Goal: Information Seeking & Learning: Understand process/instructions

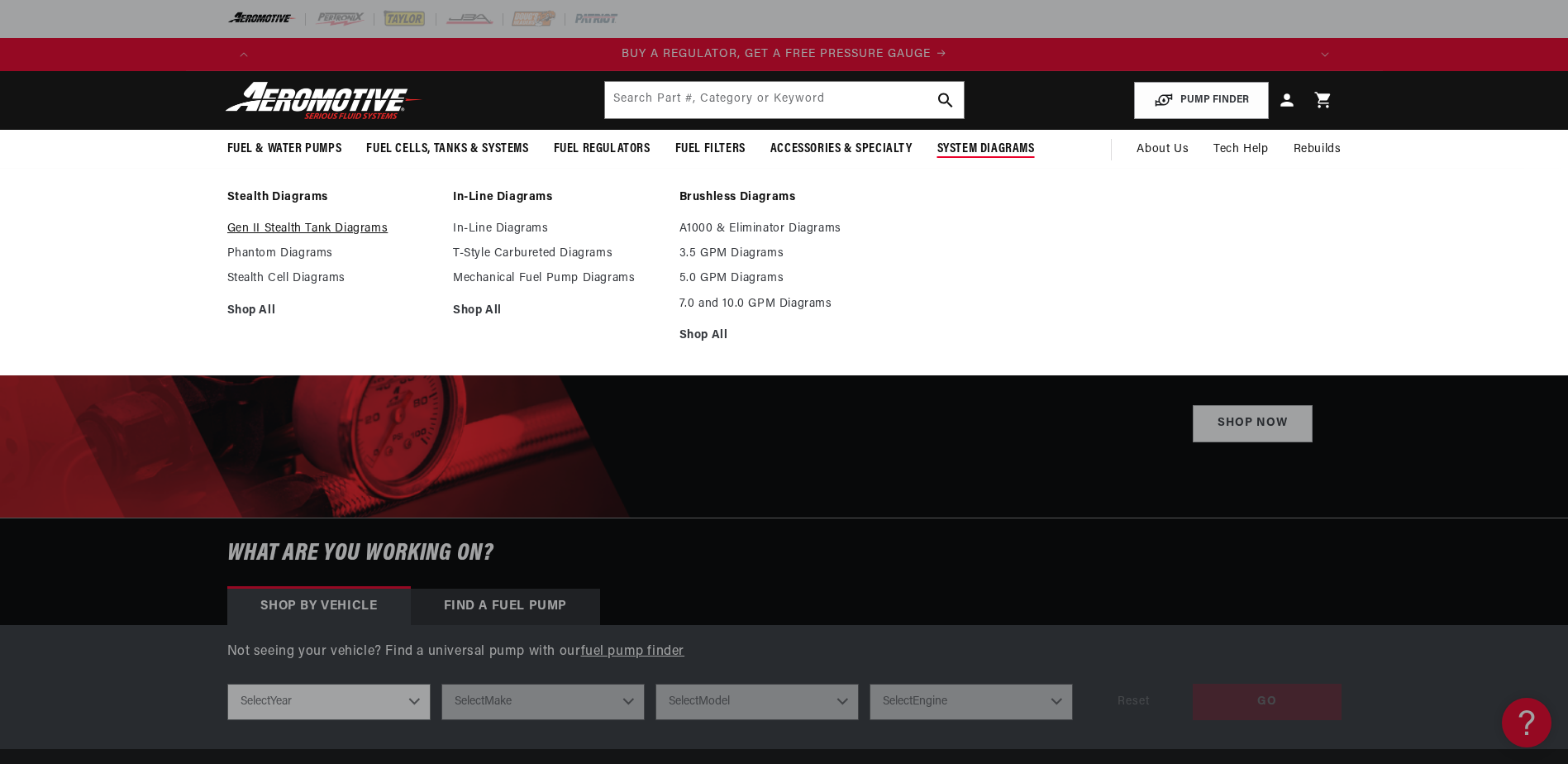
click at [341, 235] on link "Gen II Stealth Tank Diagrams" at bounding box center [332, 229] width 210 height 15
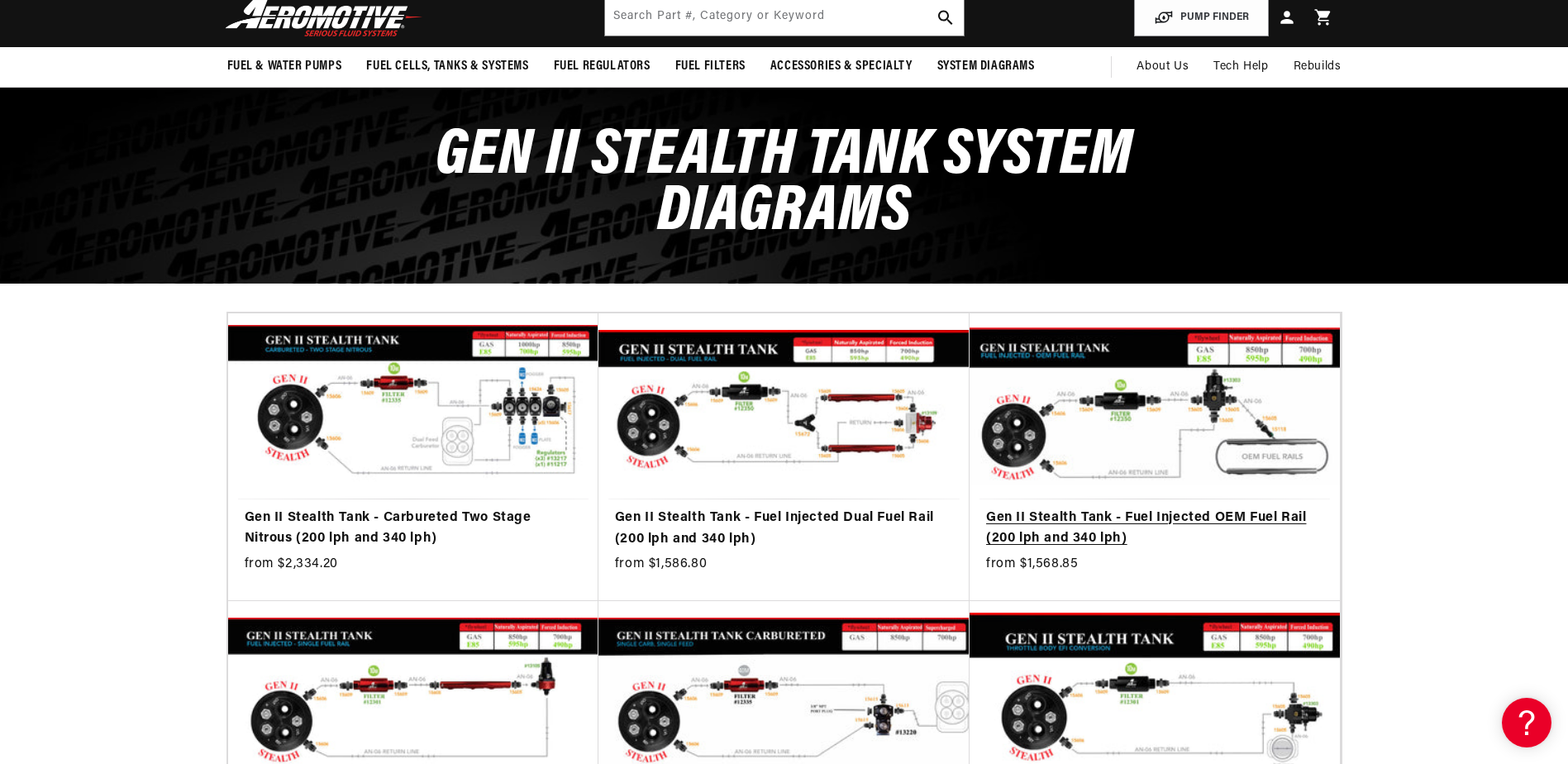
scroll to position [0, 1048]
click at [1083, 511] on link "Gen II Stealth Tank - Fuel Injected OEM Fuel Rail (200 lph and 340 lph)" at bounding box center [1155, 528] width 337 height 42
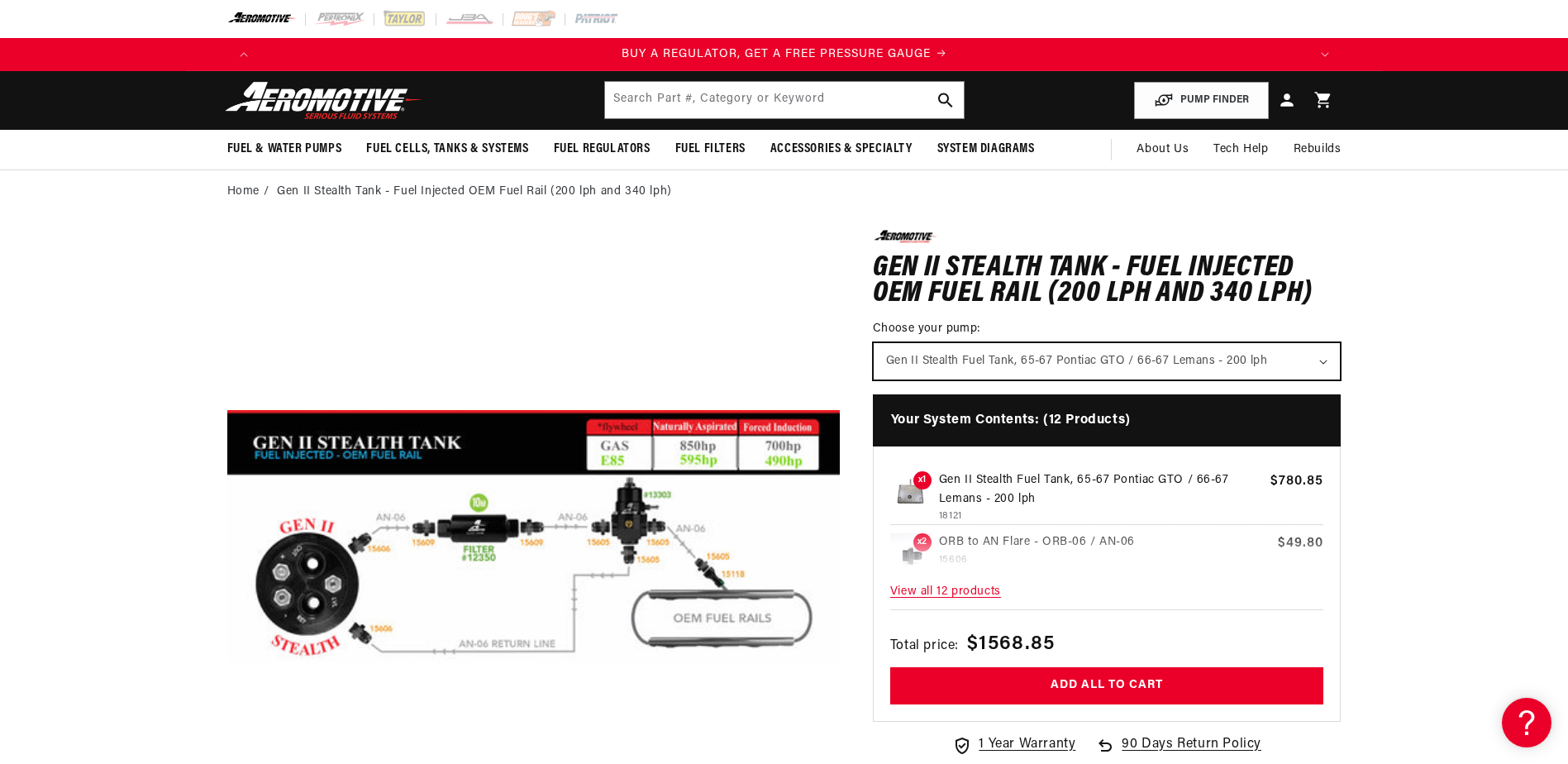
click at [1182, 370] on select "Gen II Stealth Fuel Tank, 65-67 Pontiac GTO / 66-67 Lemans - 200 lph Gen II Ste…" at bounding box center [1106, 361] width 467 height 36
select select "/products/gen-ii-stealth-fuel-tank-70-72-chevelle-malibu-70-monte-carlo"
click at [873, 343] on select "Gen II Stealth Fuel Tank, 65-67 Pontiac GTO / 66-67 Lemans - 200 lph Gen II Ste…" at bounding box center [1106, 361] width 467 height 36
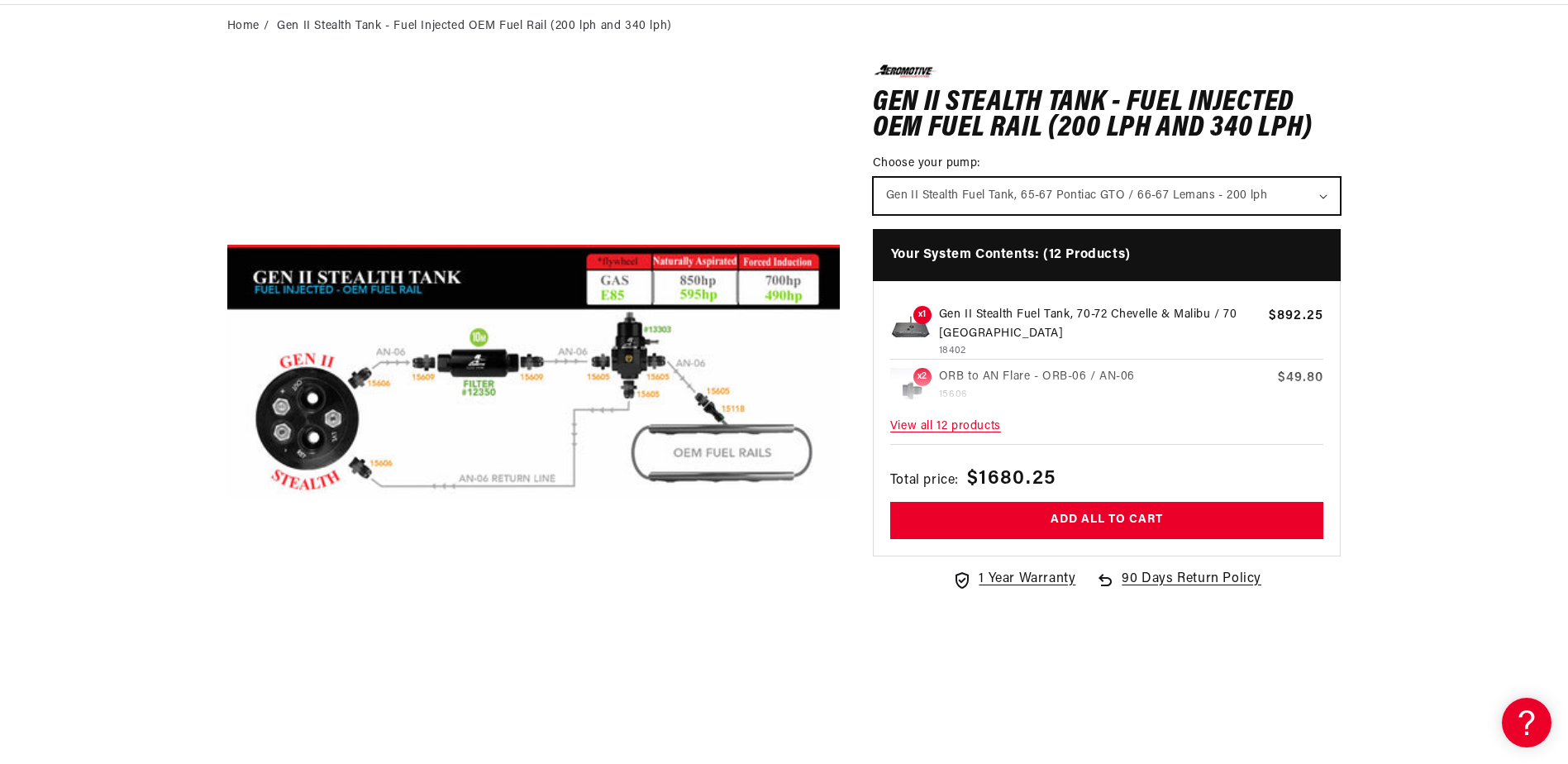
scroll to position [0, 3145]
click at [960, 423] on span "View all 12 products" at bounding box center [1107, 426] width 434 height 35
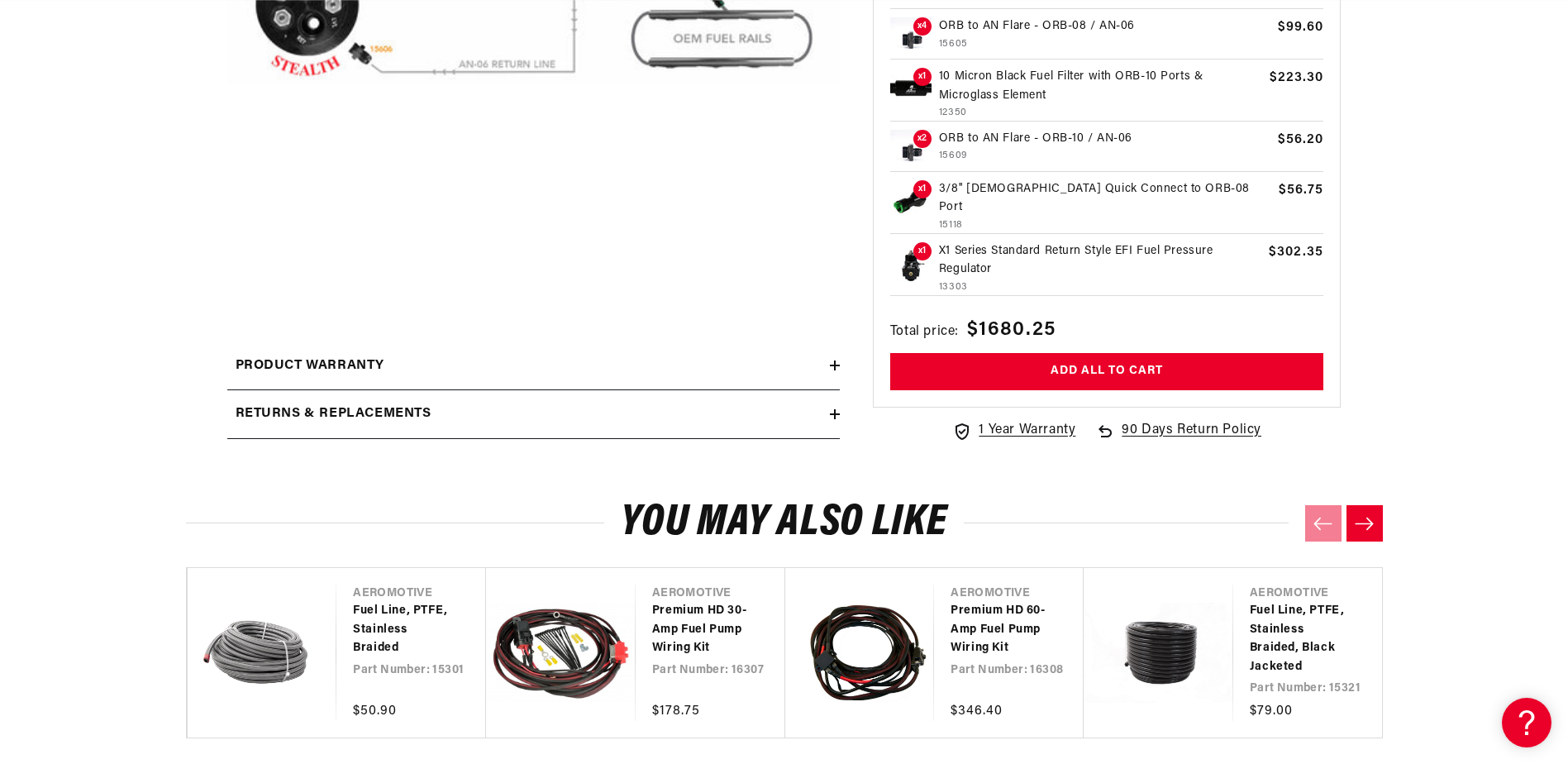
scroll to position [0, 2097]
click at [300, 370] on h2 "Product warranty" at bounding box center [310, 365] width 150 height 21
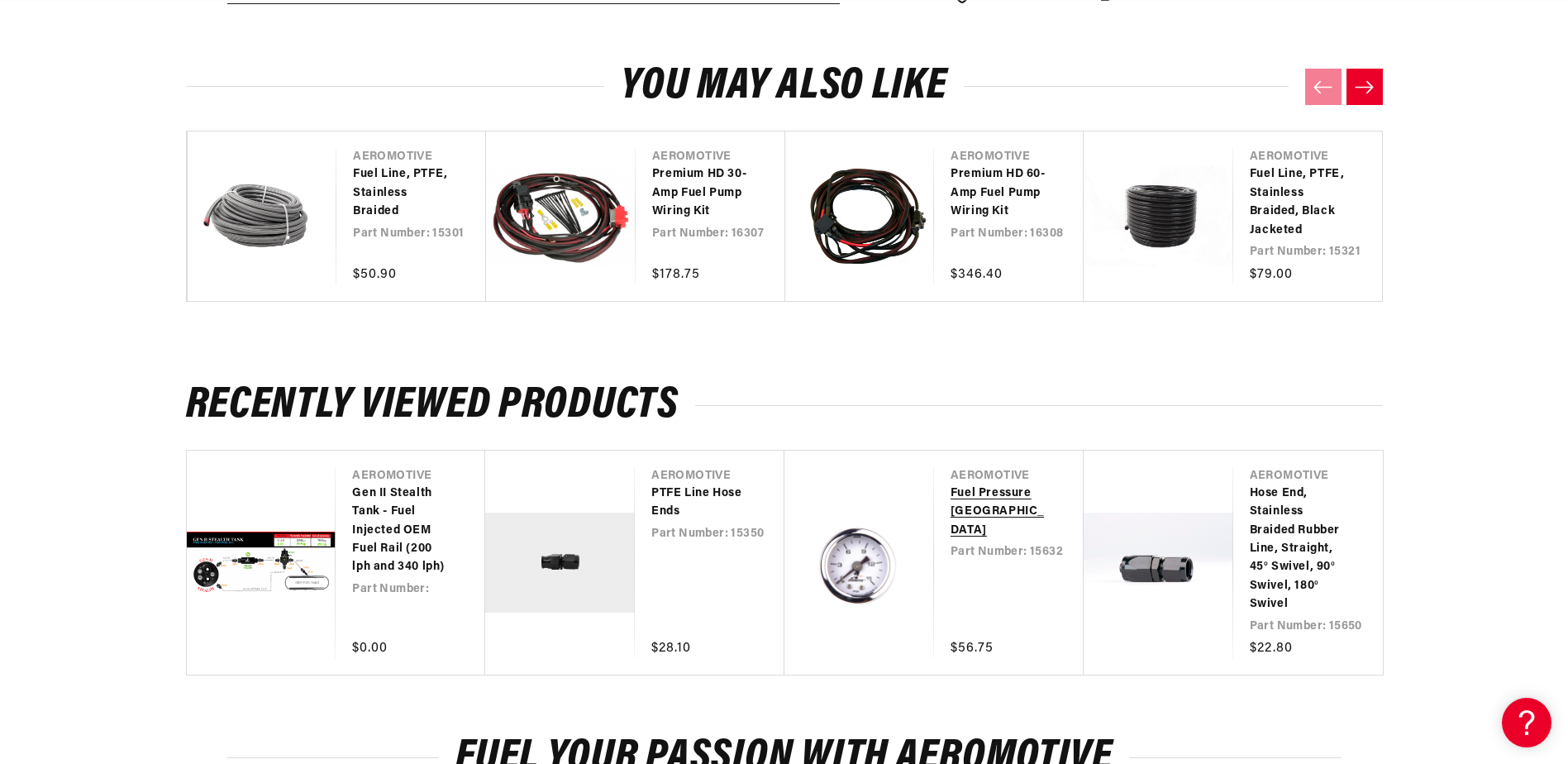
click at [980, 502] on link "Fuel Pressure Gauges" at bounding box center [1001, 512] width 100 height 55
click at [1289, 560] on link "Hose End, Stainless Braided Rubber Line, Straight, 45° Swivel, 90° Swivel, 180°…" at bounding box center [1300, 549] width 100 height 130
click at [714, 492] on link "PTFE Line Hose Ends" at bounding box center [701, 503] width 100 height 37
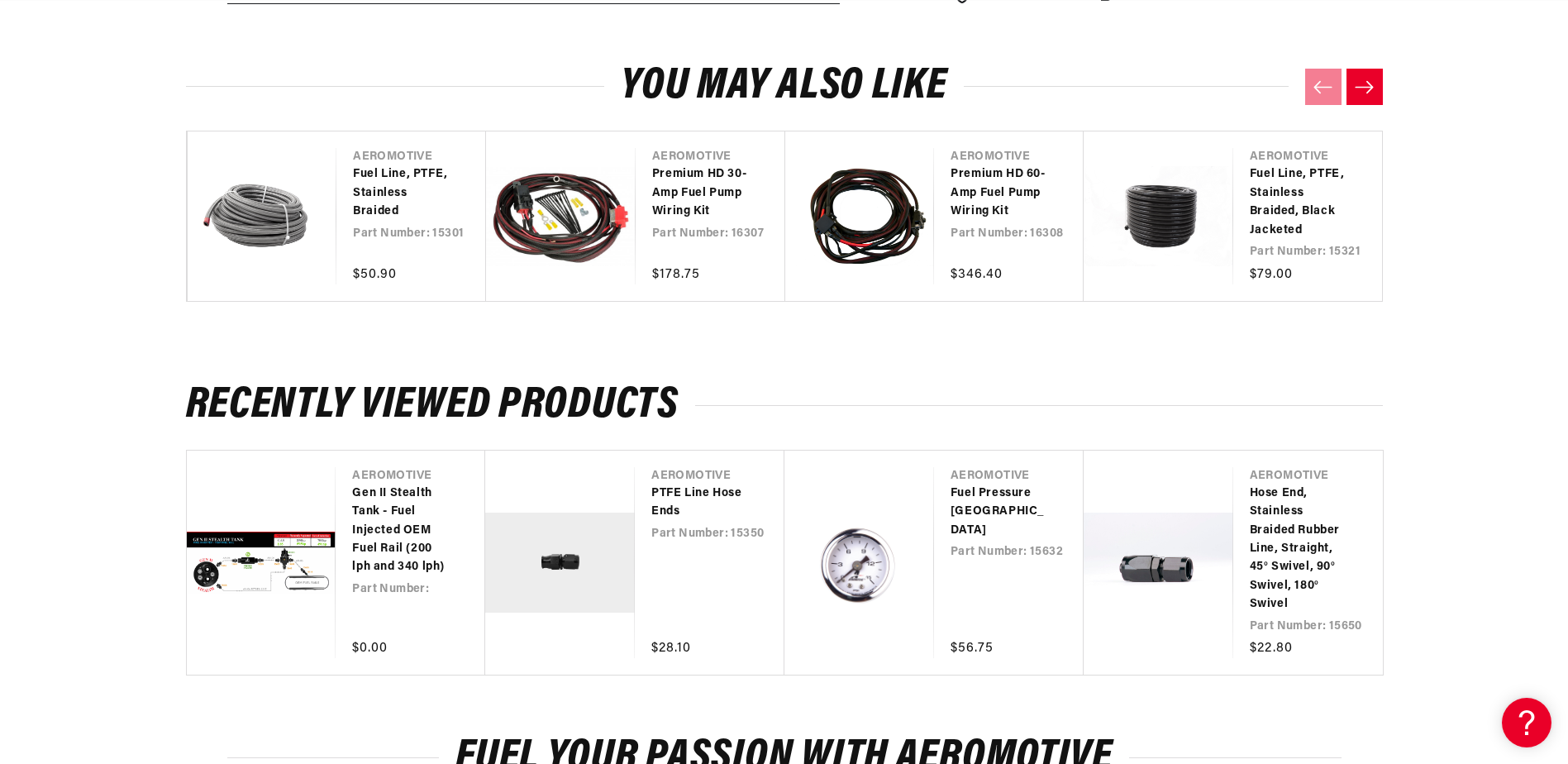
scroll to position [0, 3145]
click at [675, 506] on link "PTFE Line Hose Ends" at bounding box center [701, 503] width 100 height 37
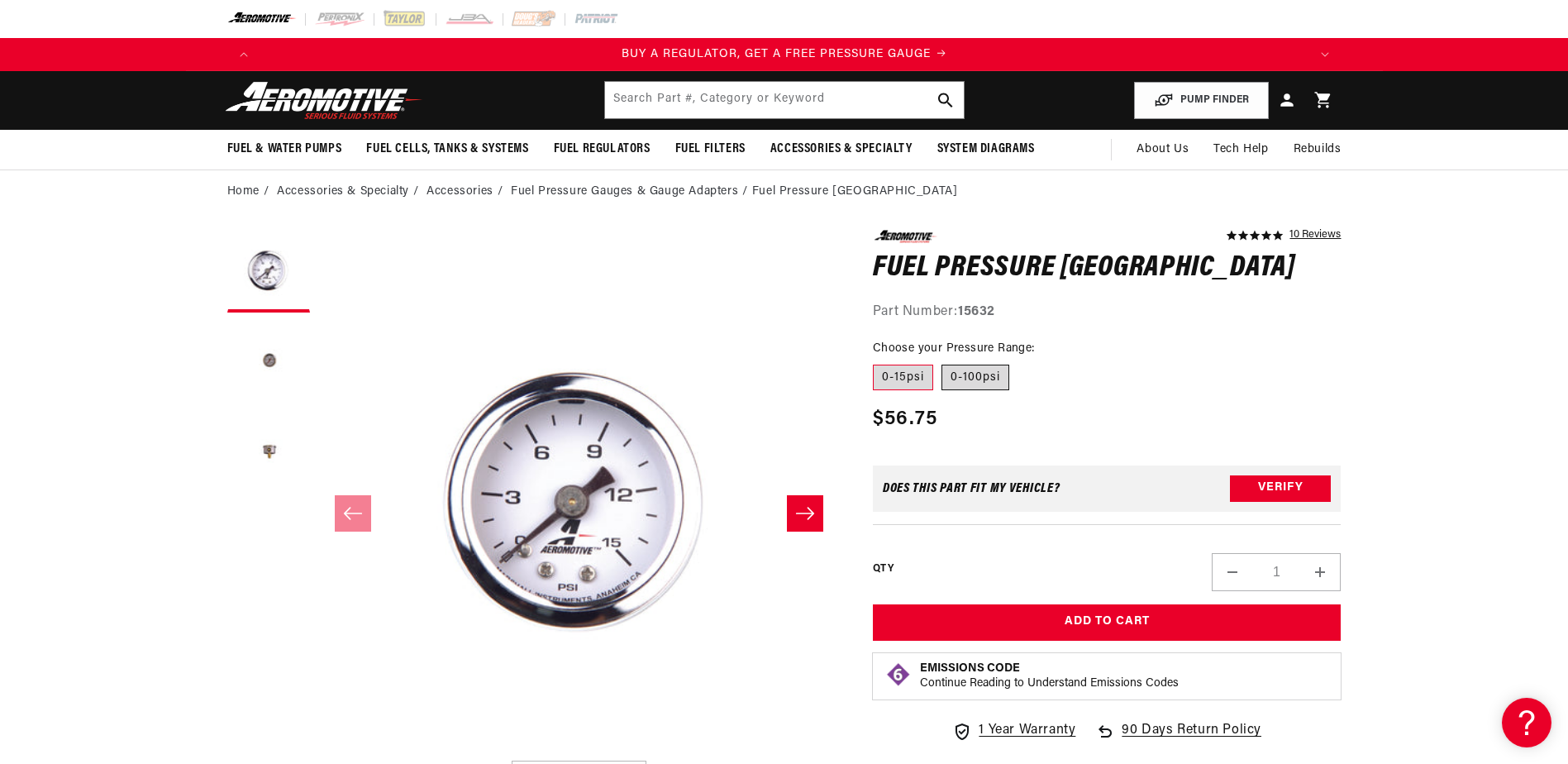
click at [983, 377] on label "0-100psi" at bounding box center [975, 377] width 68 height 27
click at [942, 362] on input "0-100psi" at bounding box center [941, 361] width 1 height 1
radio input "true"
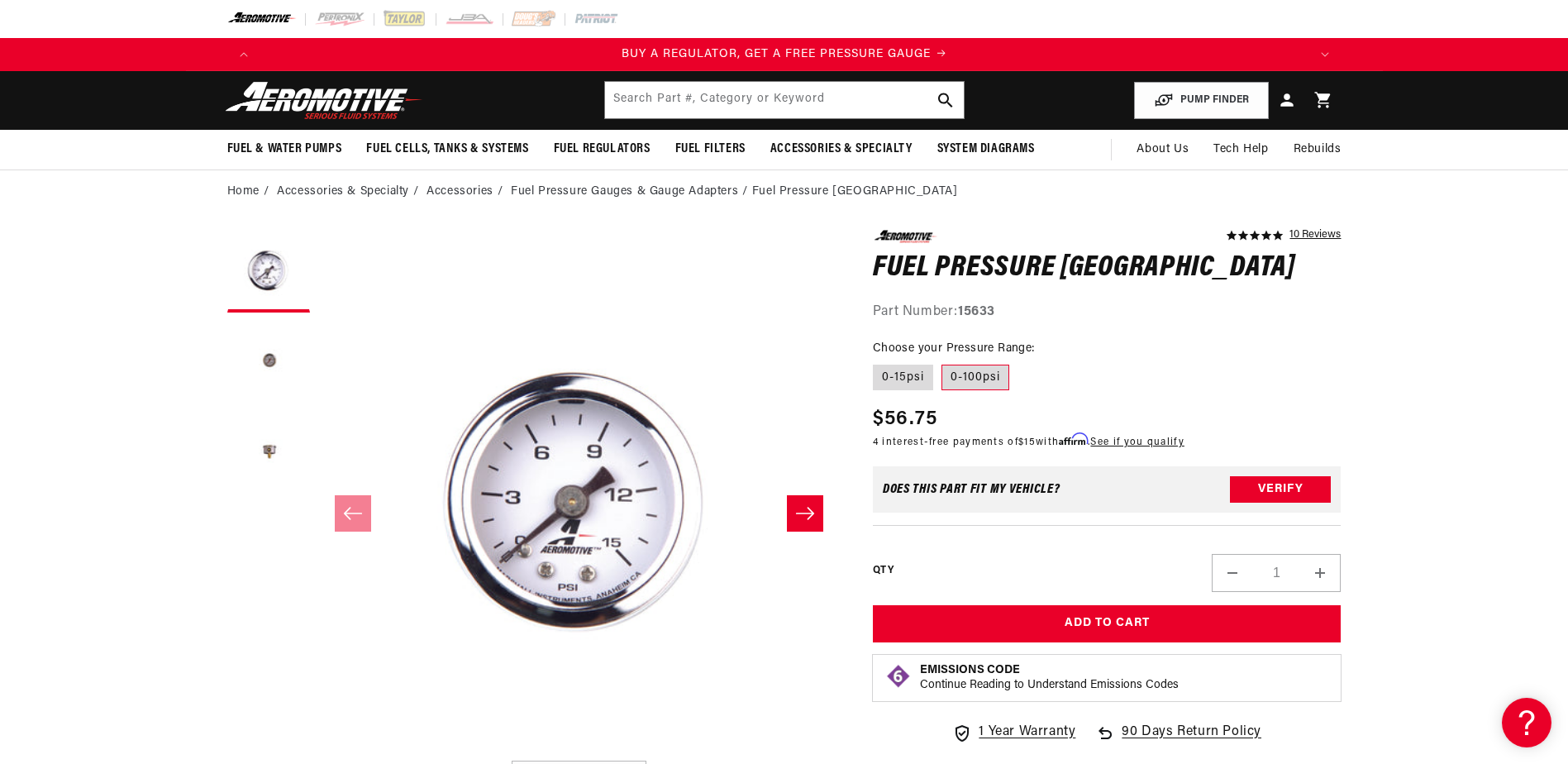
click at [987, 377] on label "0-100psi" at bounding box center [975, 377] width 68 height 27
click at [942, 362] on input "0-100psi" at bounding box center [941, 361] width 1 height 1
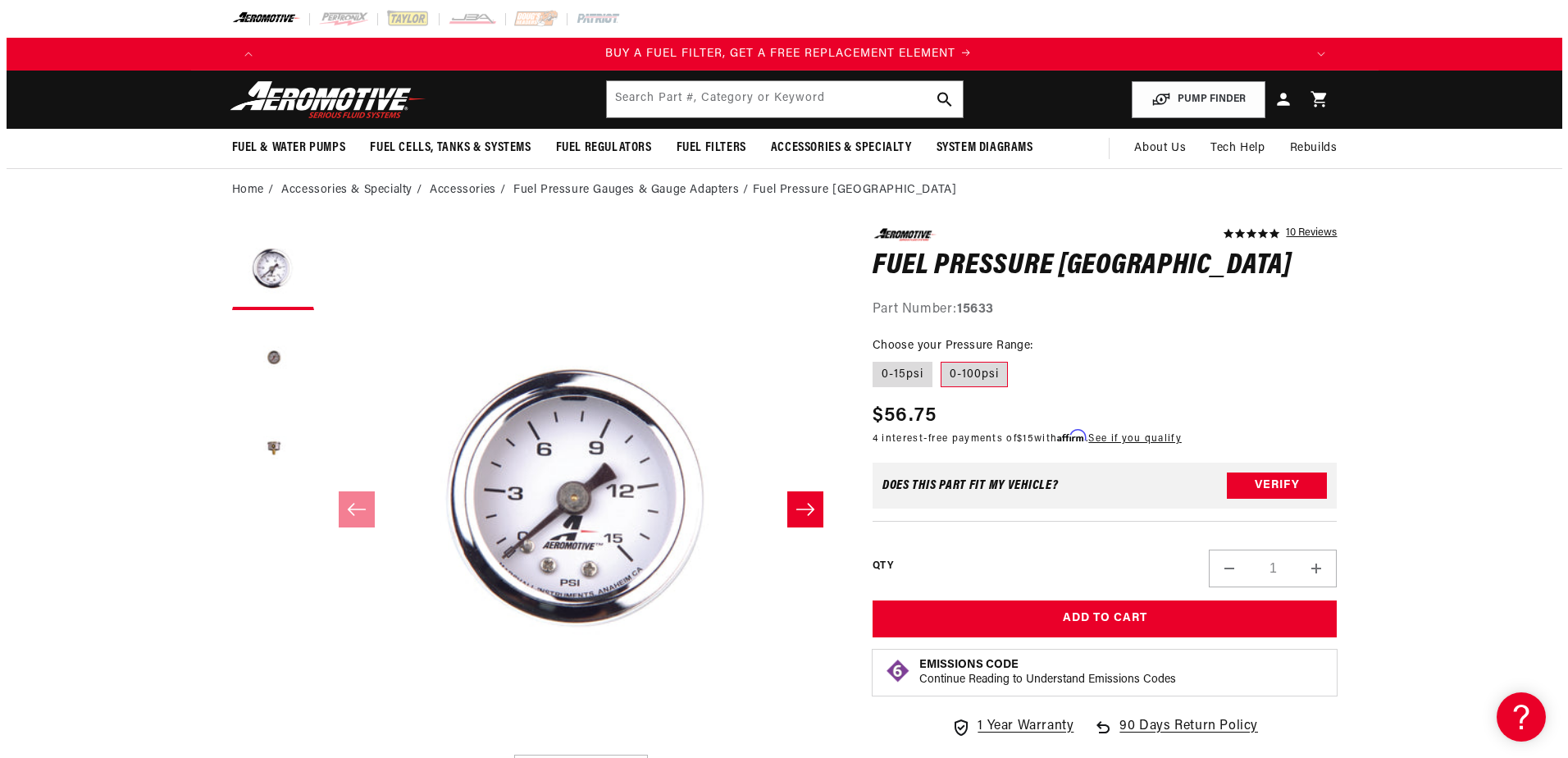
scroll to position [0, 1039]
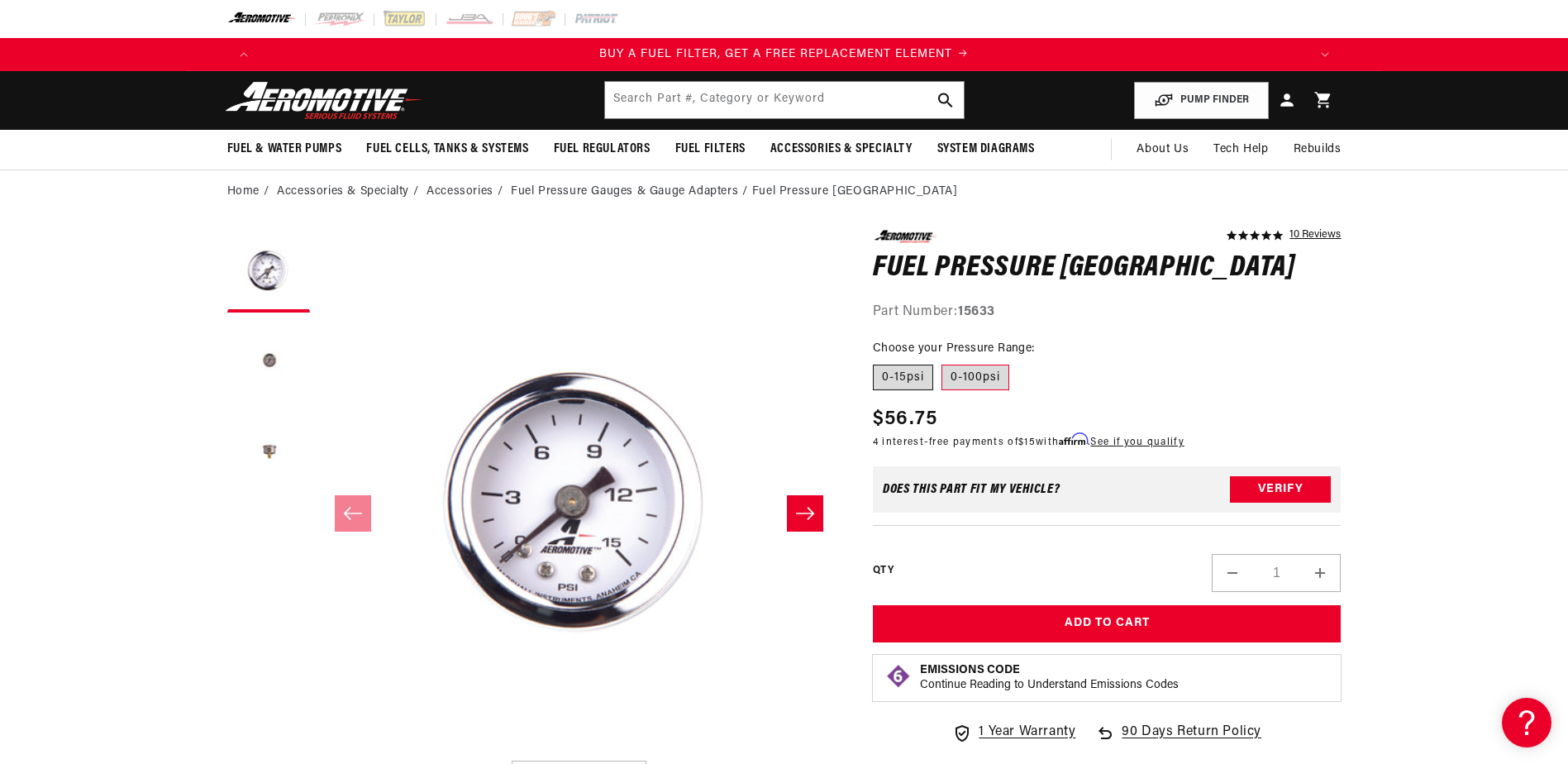
click at [897, 381] on label "0-15psi" at bounding box center [903, 377] width 60 height 27
click at [878, 362] on input "0-15psi" at bounding box center [877, 361] width 1 height 1
radio input "true"
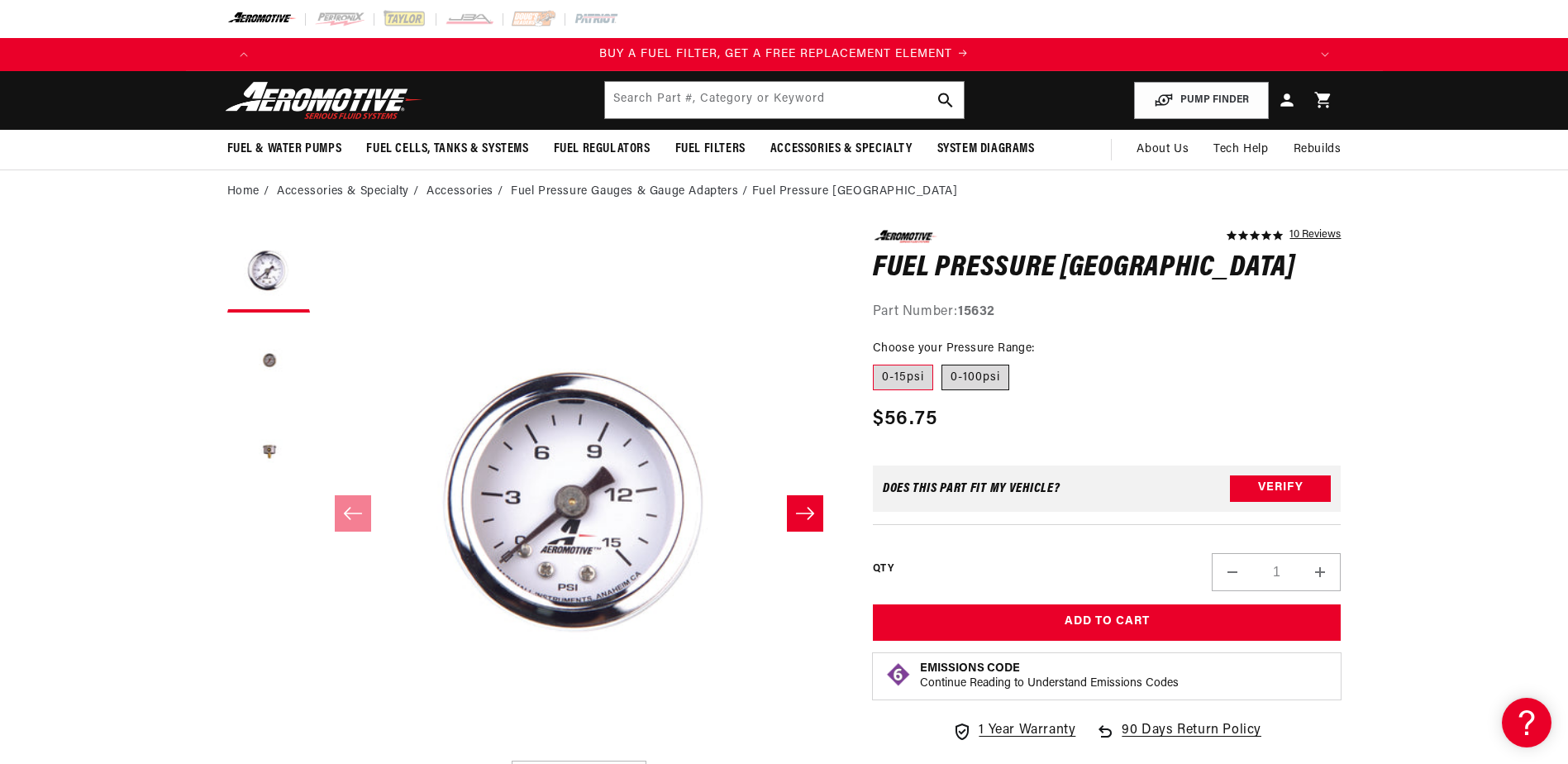
click at [980, 382] on label "0-100psi" at bounding box center [975, 377] width 68 height 27
click at [942, 362] on input "0-100psi" at bounding box center [941, 361] width 1 height 1
radio input "true"
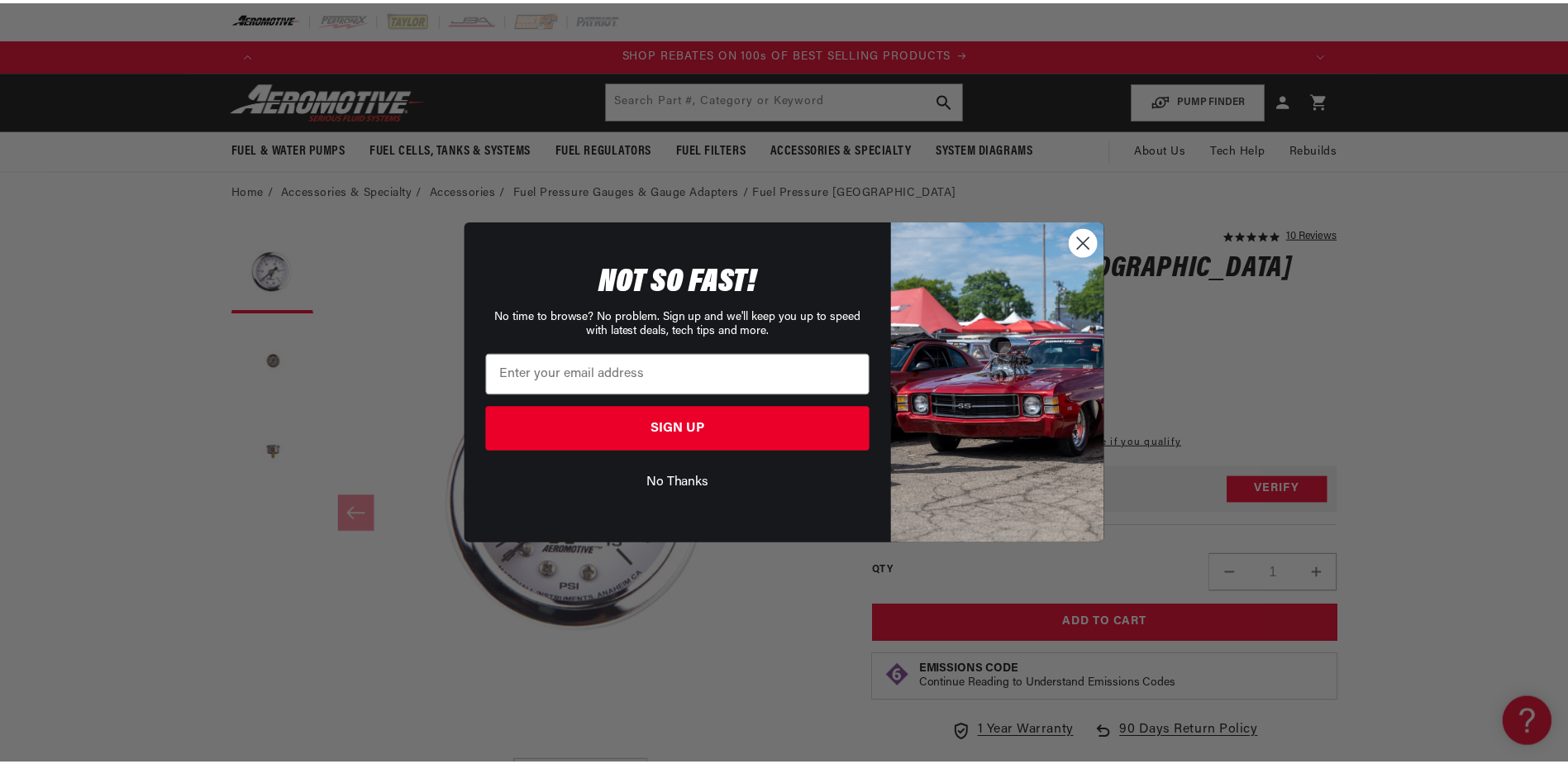
scroll to position [0, 2097]
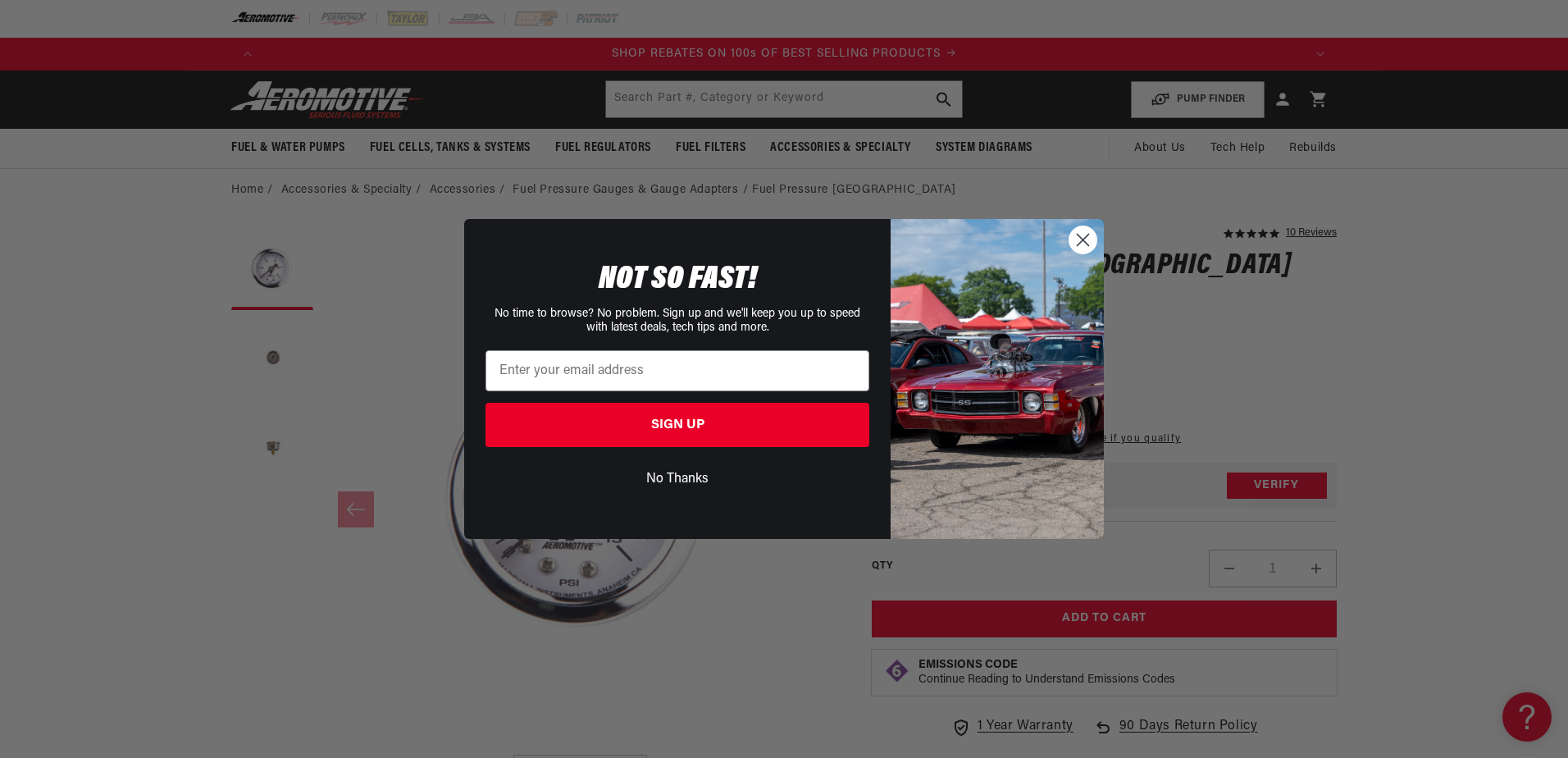
click at [1094, 240] on circle "Close dialog" at bounding box center [1083, 240] width 27 height 27
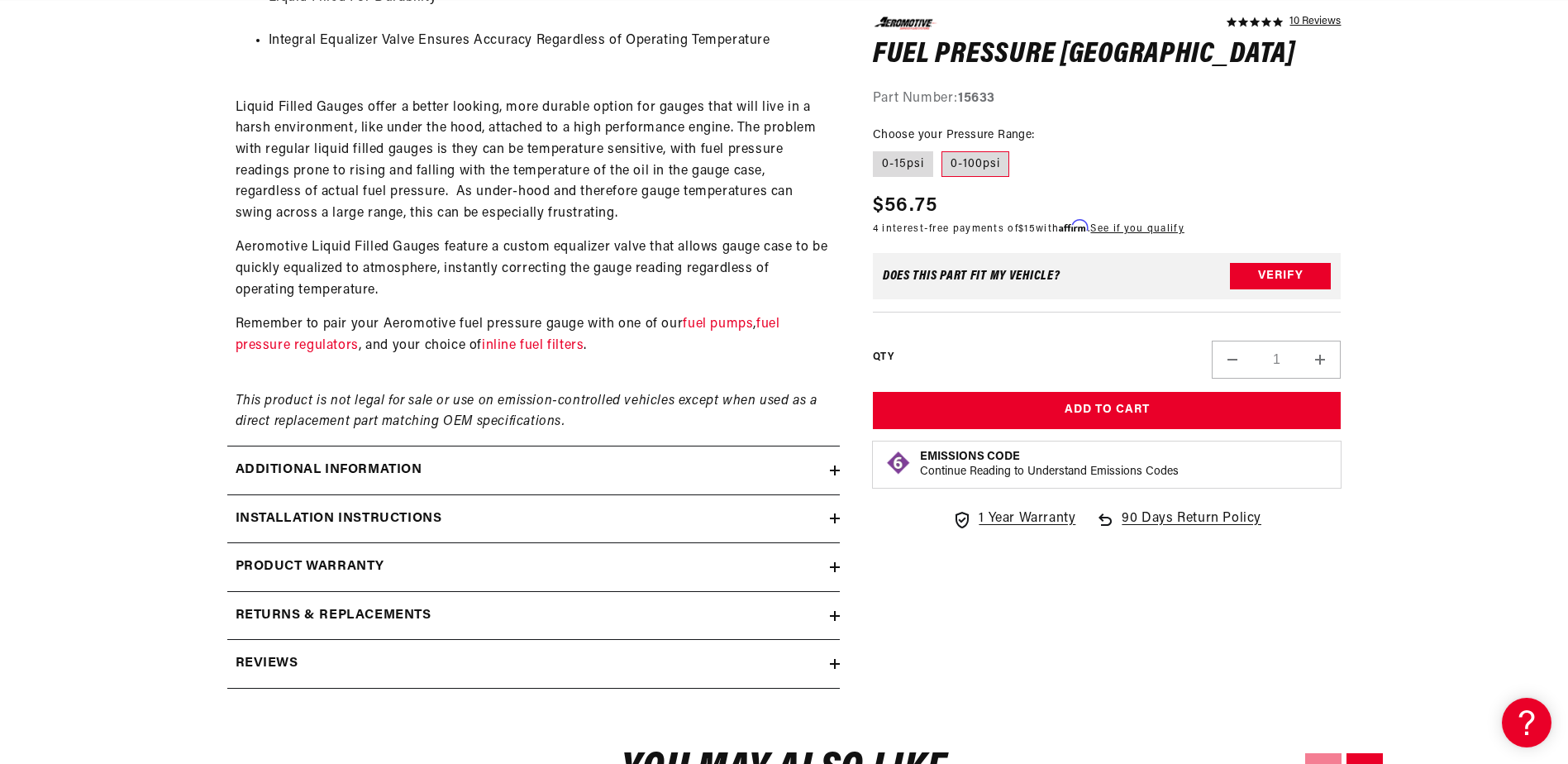
scroll to position [0, 1048]
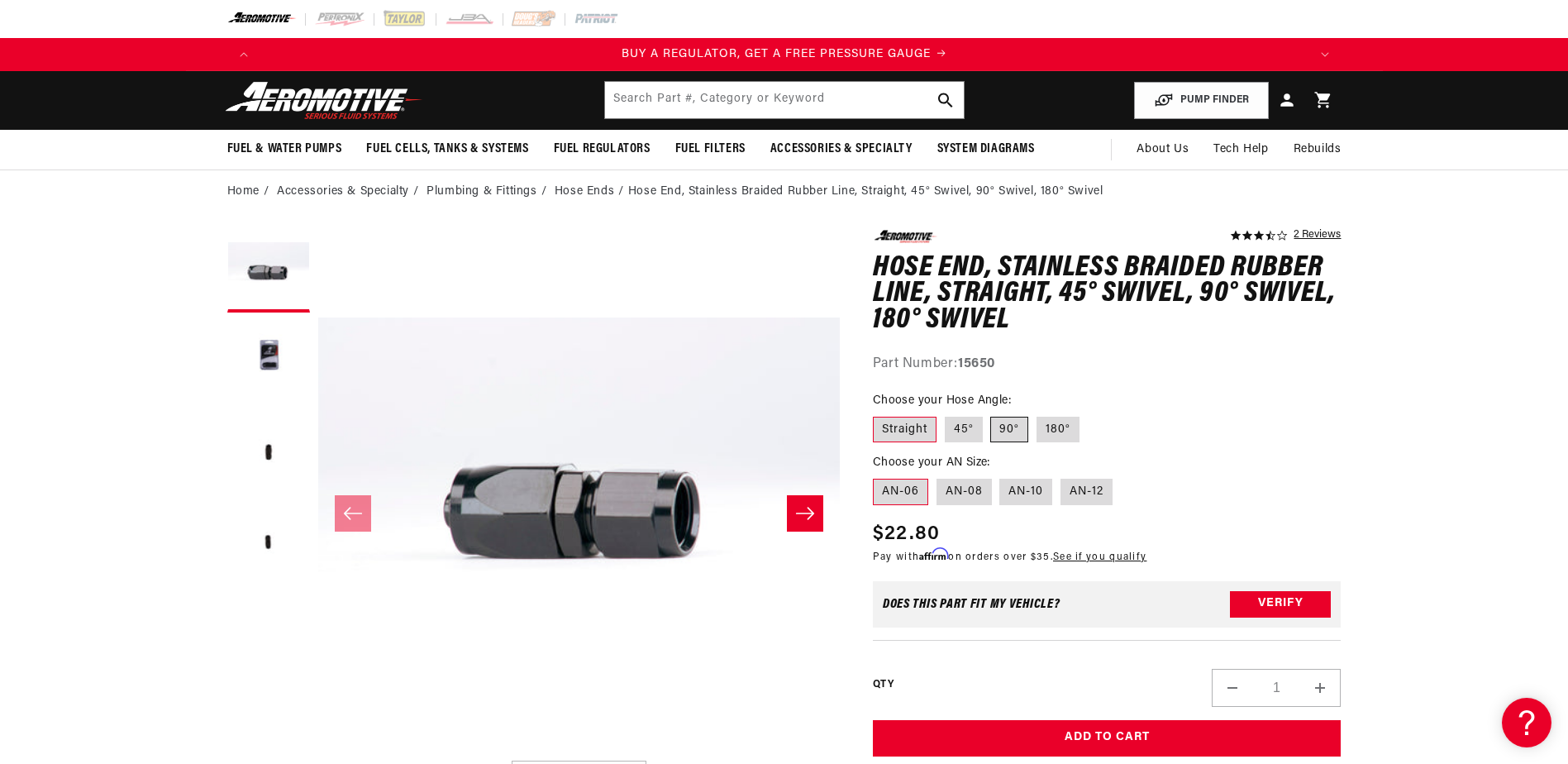
click at [1013, 433] on label "90°" at bounding box center [1009, 430] width 38 height 27
click at [992, 414] on input "90°" at bounding box center [991, 413] width 1 height 1
radio input "true"
click at [265, 351] on button "Load image 2 in gallery view" at bounding box center [268, 362] width 83 height 83
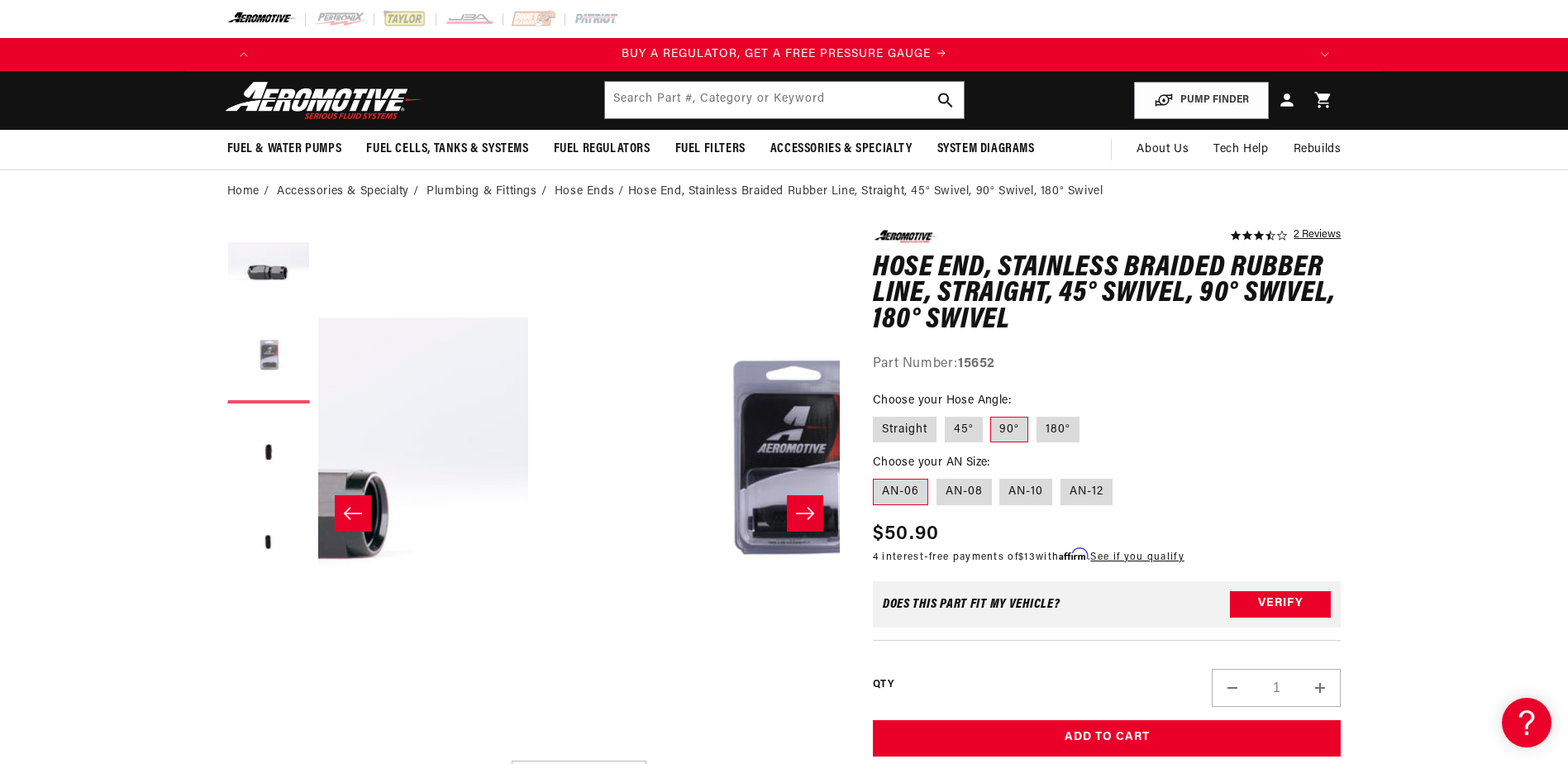
scroll to position [0, 522]
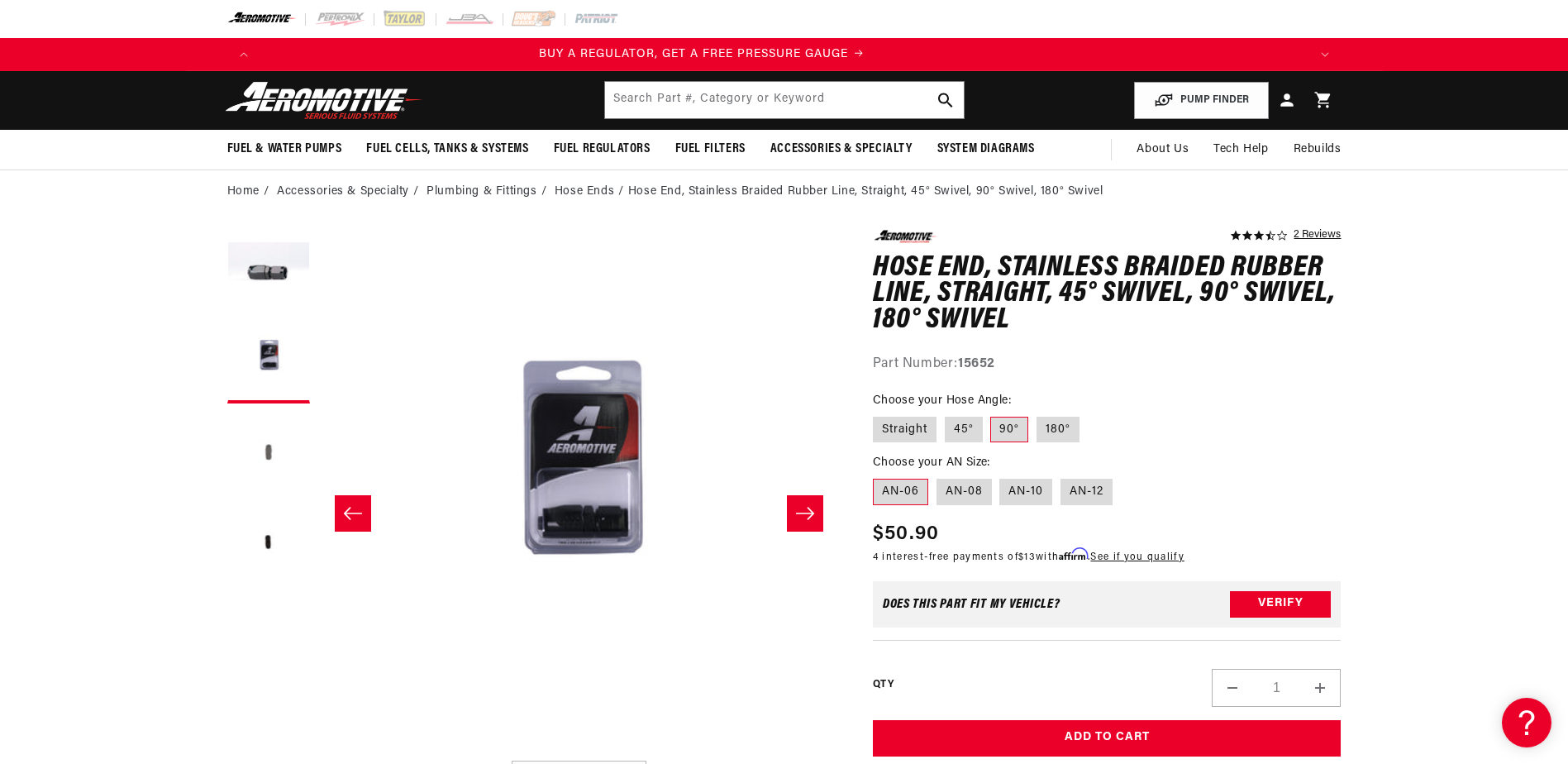
click at [266, 445] on button "Load image 3 in gallery view" at bounding box center [268, 453] width 83 height 83
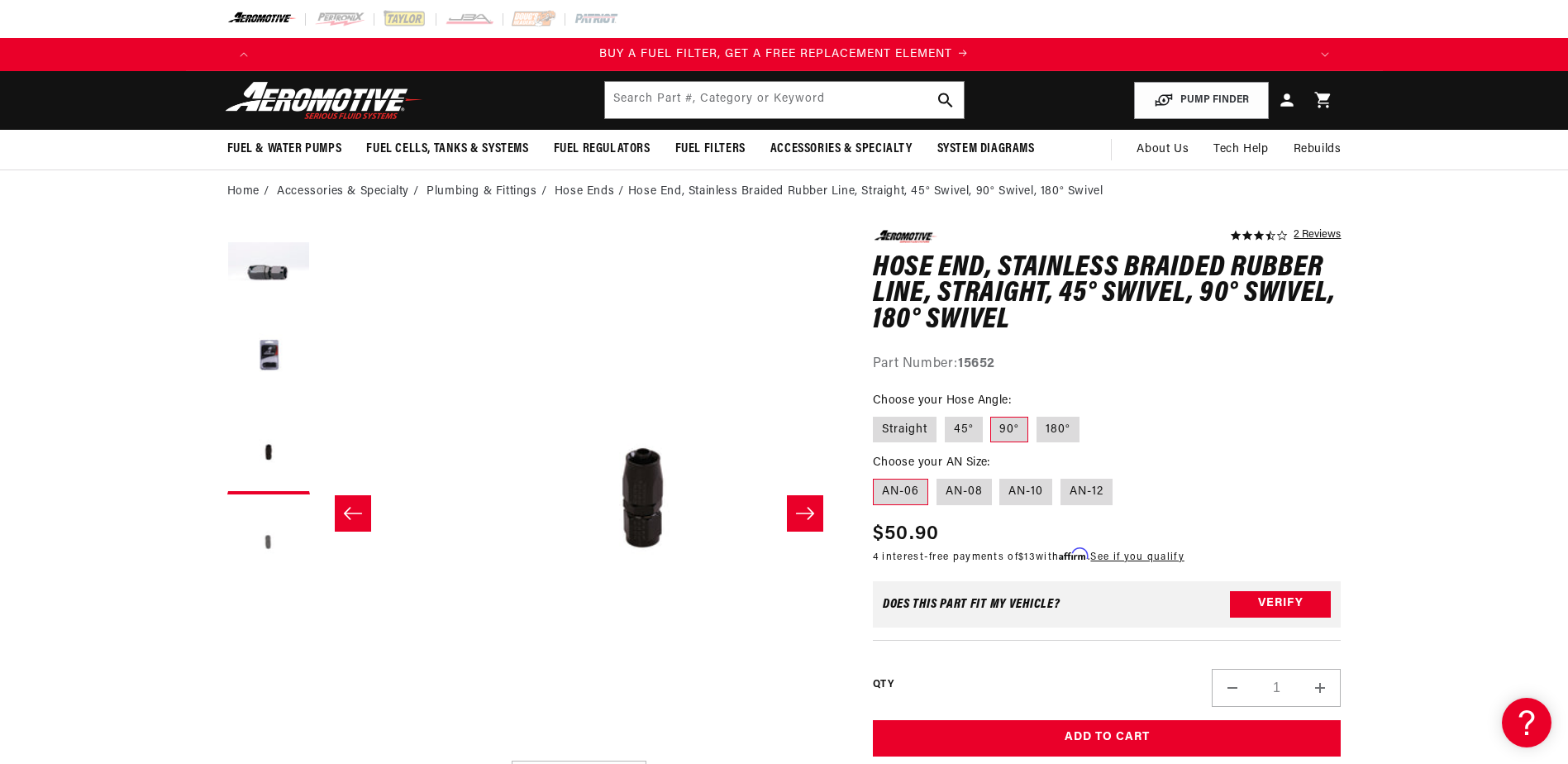
scroll to position [0, 1044]
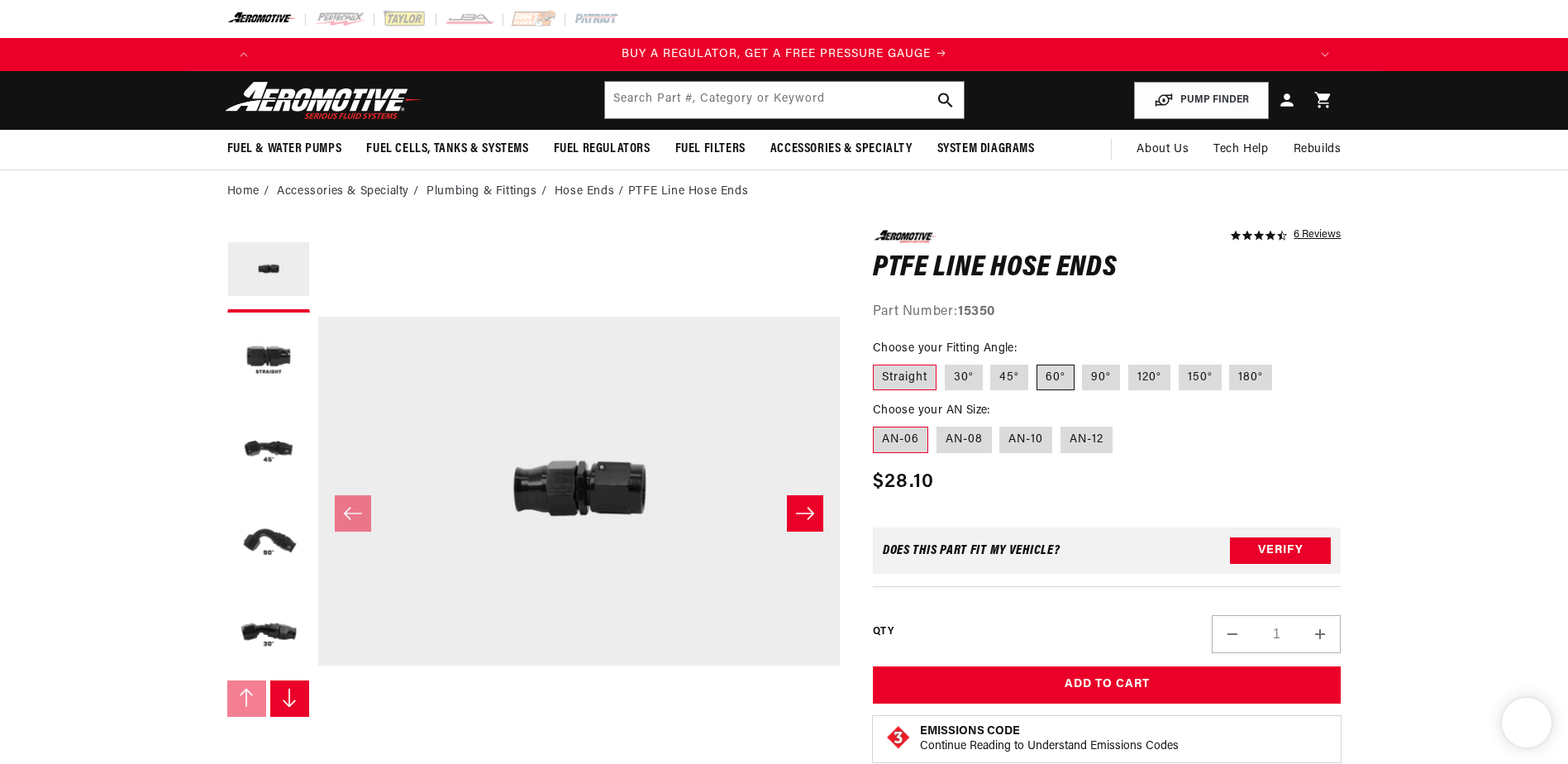
click at [1065, 381] on label "60°" at bounding box center [1056, 377] width 38 height 27
click at [1038, 362] on input "60°" at bounding box center [1037, 361] width 1 height 1
radio input "true"
click at [971, 448] on label "AN-08" at bounding box center [965, 439] width 55 height 27
click at [937, 424] on input "AN-08" at bounding box center [937, 423] width 1 height 1
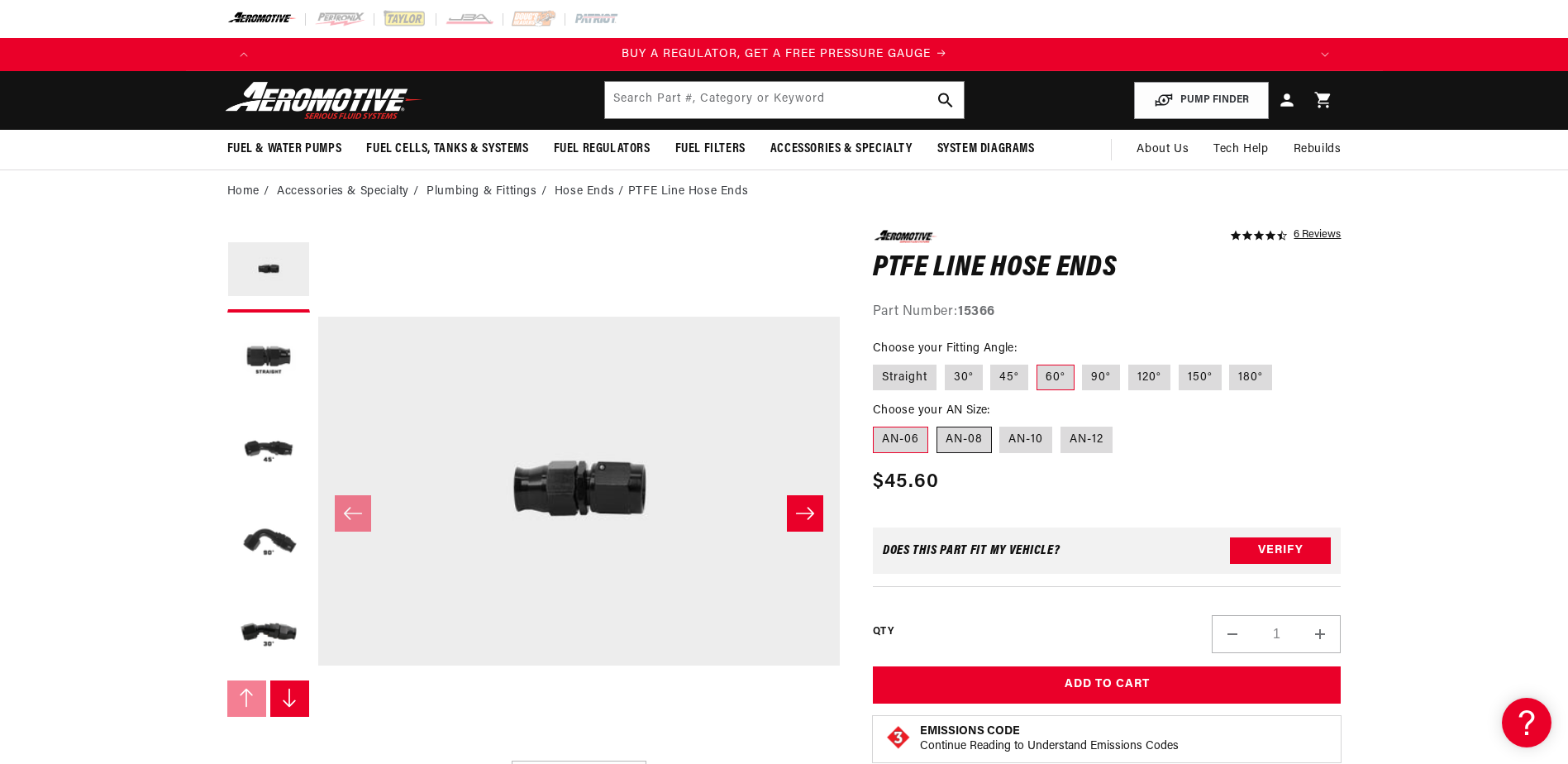
radio input "true"
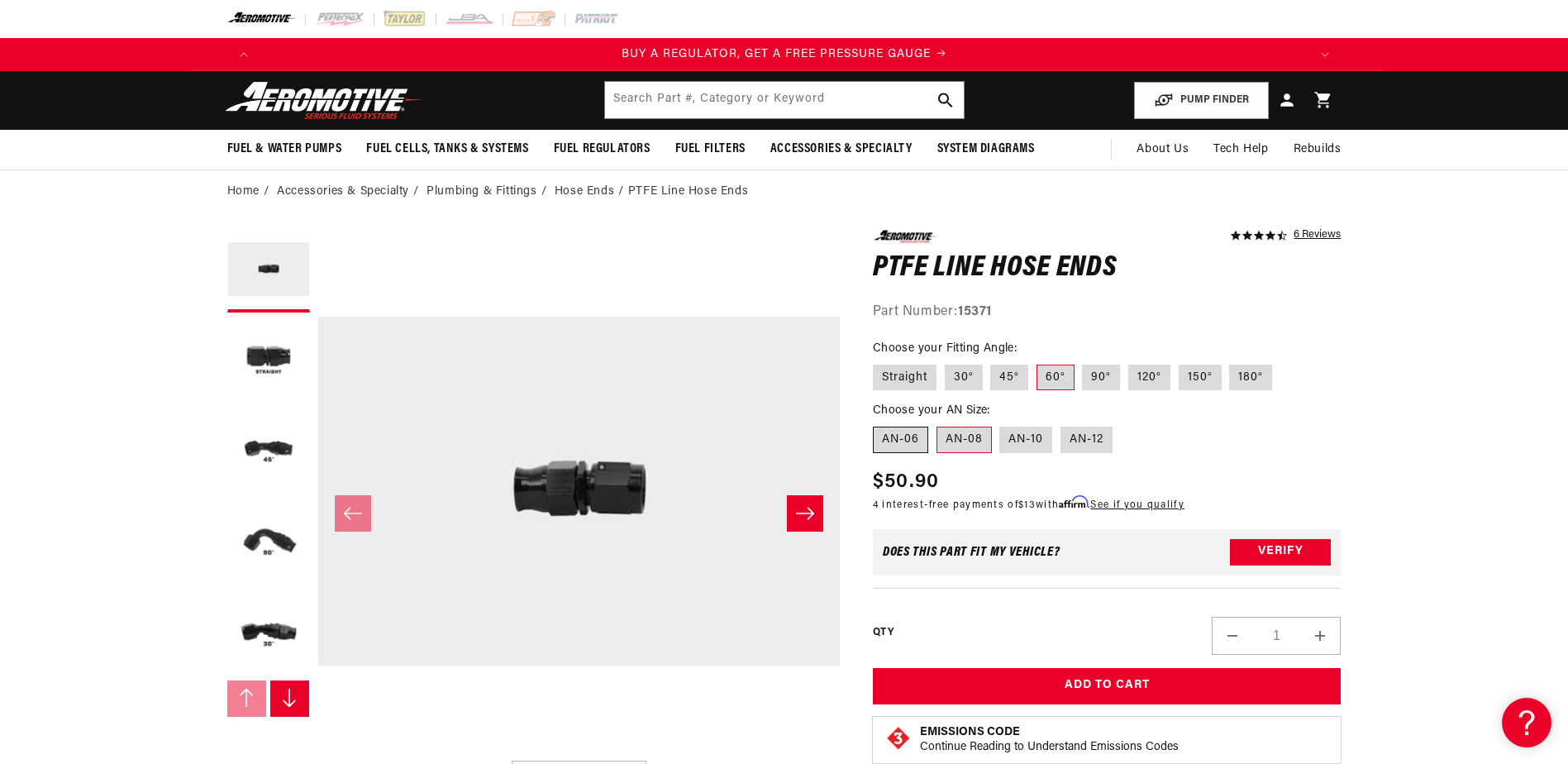
click at [904, 439] on label "AN-06" at bounding box center [900, 439] width 55 height 27
click at [878, 424] on input "AN-06" at bounding box center [877, 423] width 1 height 1
radio input "true"
